Goal: Task Accomplishment & Management: Use online tool/utility

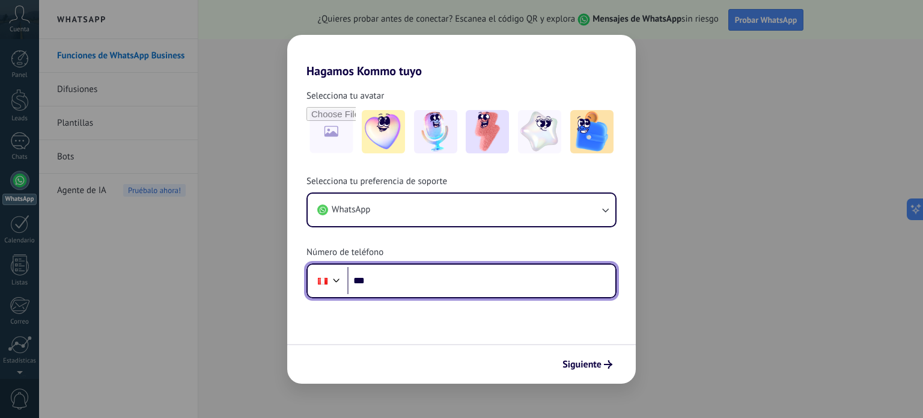
click at [415, 271] on input "***" at bounding box center [481, 281] width 268 height 28
type input "**********"
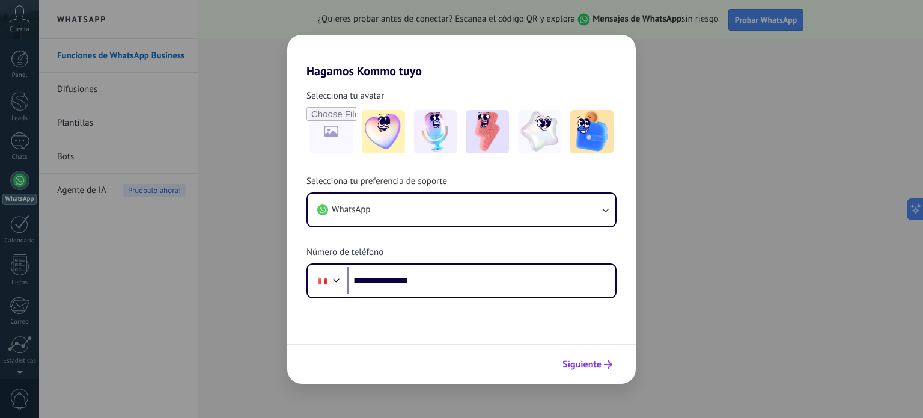
click at [600, 366] on span "Siguiente" at bounding box center [582, 364] width 39 height 8
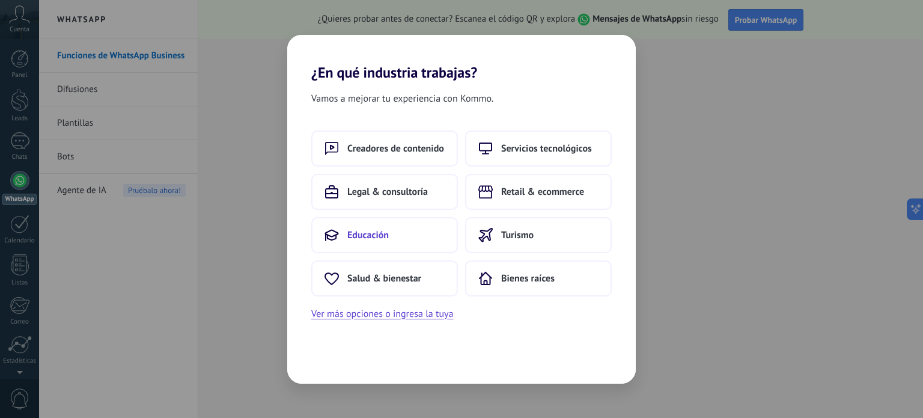
click at [442, 221] on button "Educación" at bounding box center [384, 235] width 147 height 36
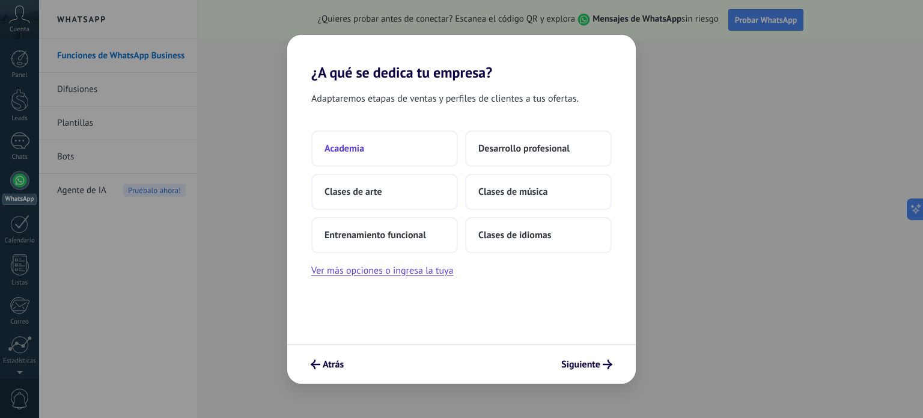
click at [367, 150] on button "Academia" at bounding box center [384, 148] width 147 height 36
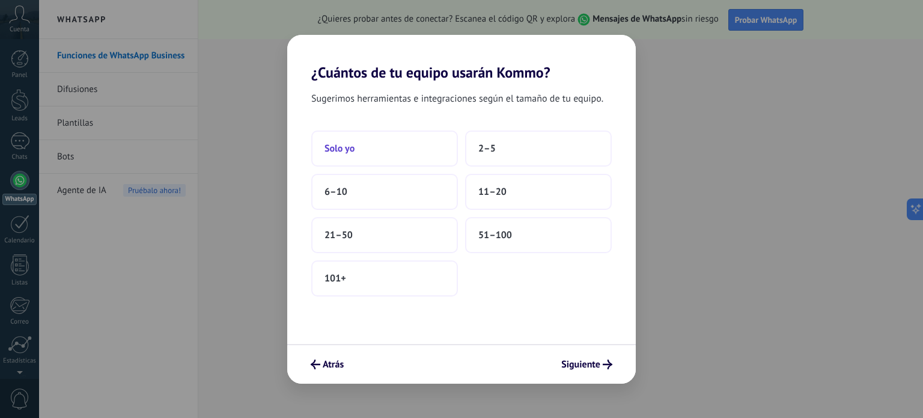
click at [389, 148] on button "Solo yo" at bounding box center [384, 148] width 147 height 36
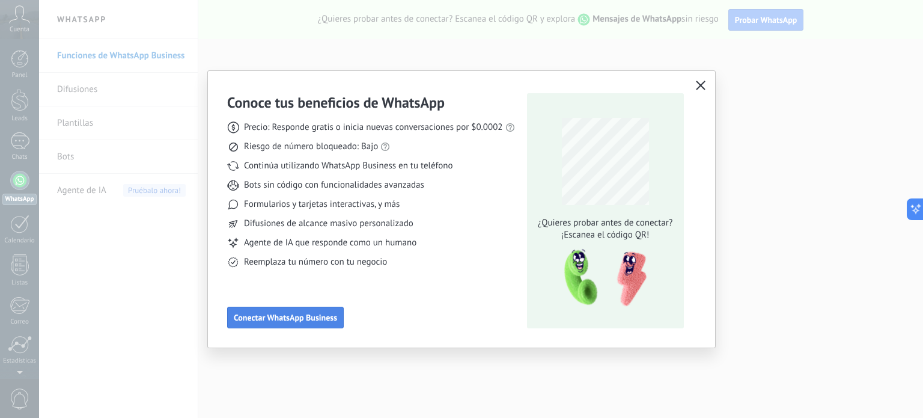
click at [298, 322] on span "Conectar WhatsApp Business" at bounding box center [285, 317] width 103 height 8
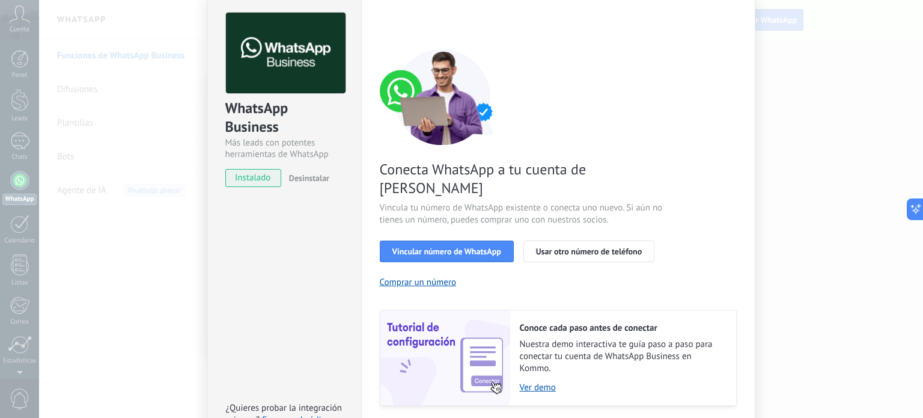
scroll to position [48, 0]
click at [441, 242] on button "Vincular número de WhatsApp" at bounding box center [447, 251] width 134 height 22
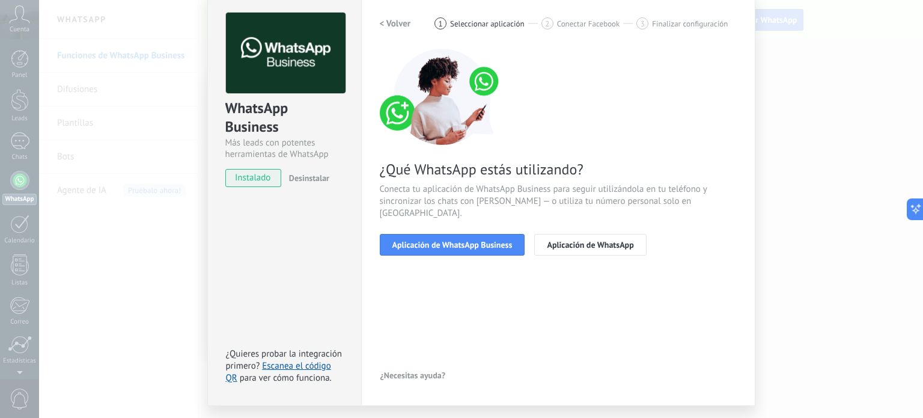
click at [441, 242] on button "Aplicación de WhatsApp Business" at bounding box center [452, 245] width 145 height 22
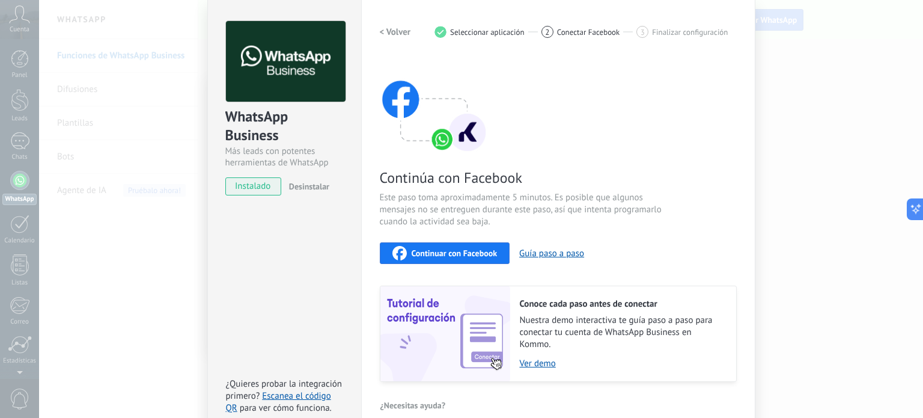
scroll to position [38, 0]
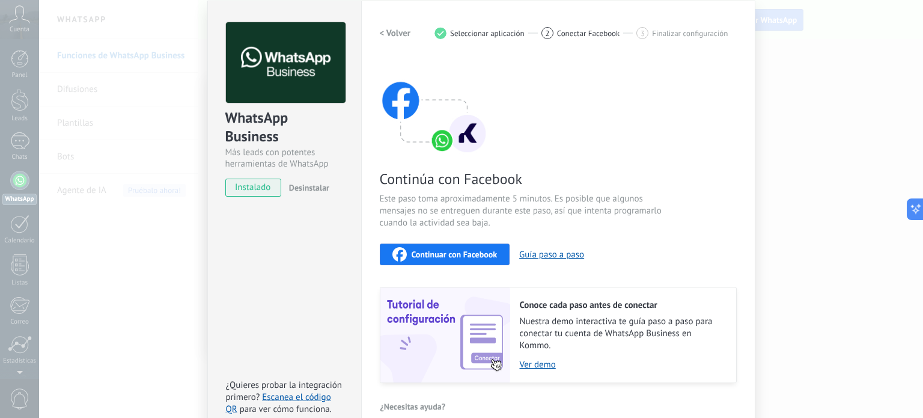
click at [473, 261] on button "Continuar con Facebook" at bounding box center [445, 254] width 130 height 22
